Goal: Task Accomplishment & Management: Use online tool/utility

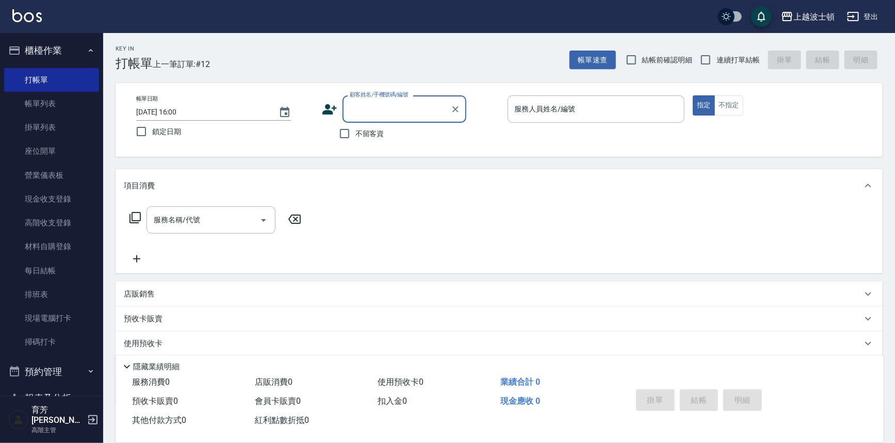
click at [362, 144] on label "不留客資" at bounding box center [359, 134] width 51 height 22
click at [355, 144] on input "不留客資" at bounding box center [345, 134] width 22 height 22
checkbox input "true"
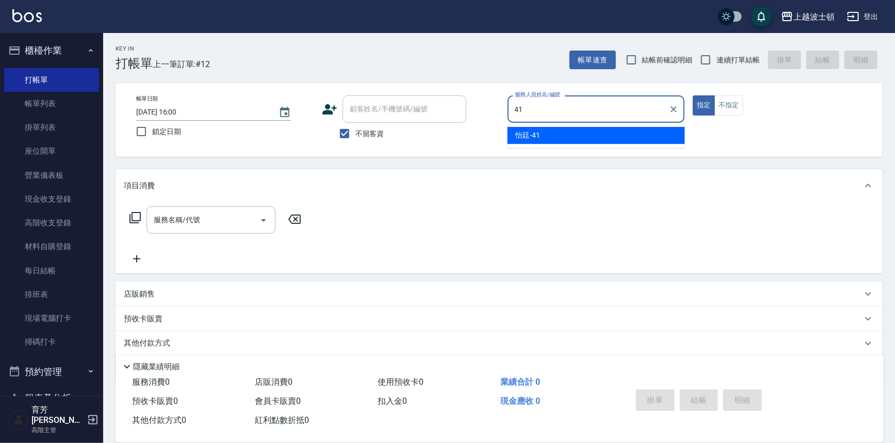
type input "怡廷-41"
type button "true"
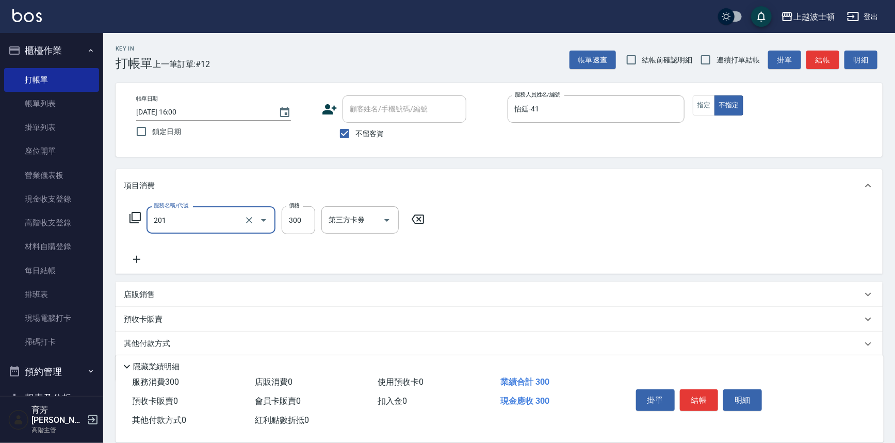
type input "洗髮(201)"
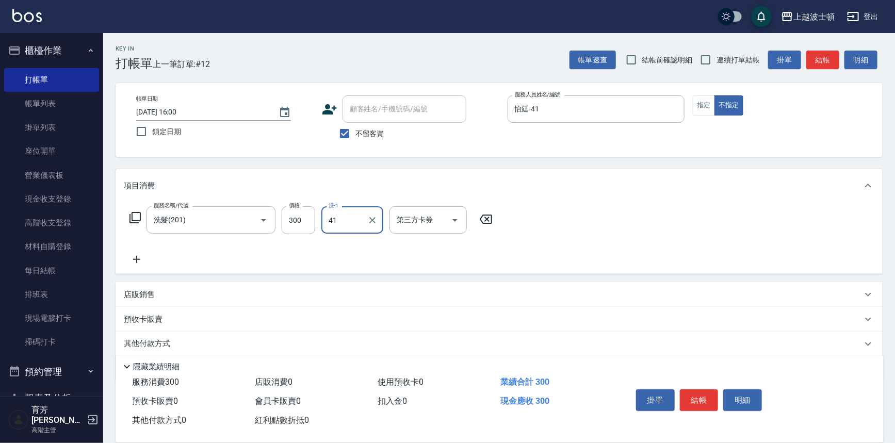
type input "怡廷-41"
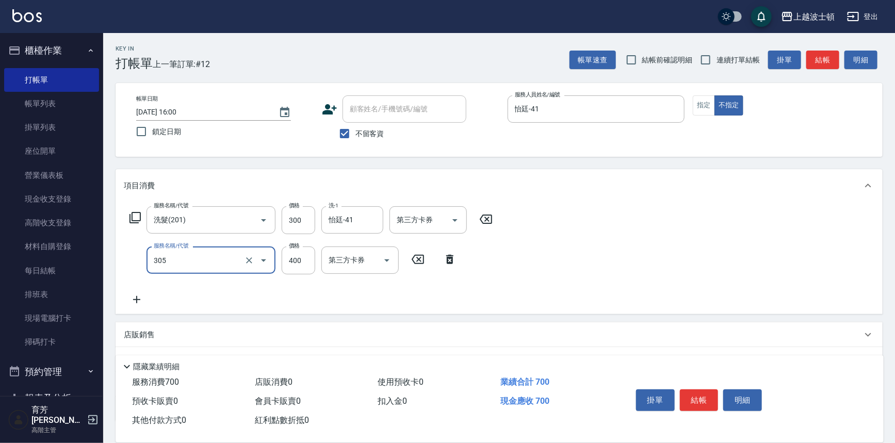
type input "剪髮(305)"
type input "350"
drag, startPoint x: 707, startPoint y: 395, endPoint x: 702, endPoint y: 393, distance: 5.6
click at [704, 394] on button "結帳" at bounding box center [699, 401] width 39 height 22
